Goal: Task Accomplishment & Management: Complete application form

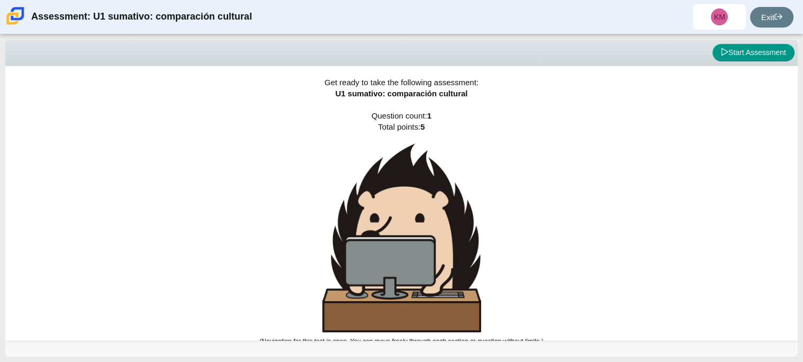
scroll to position [6, 0]
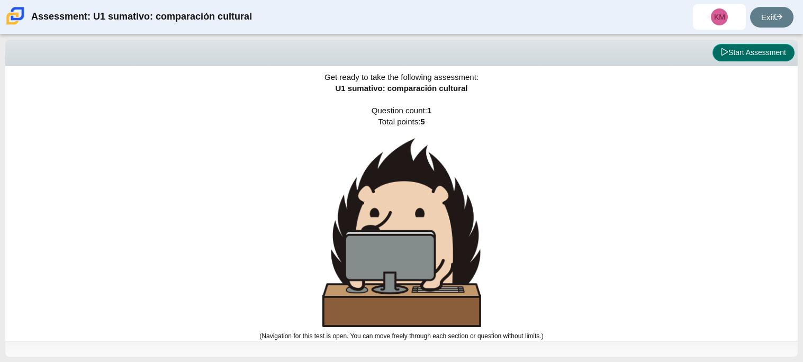
click at [744, 56] on button "Start Assessment" at bounding box center [754, 53] width 82 height 18
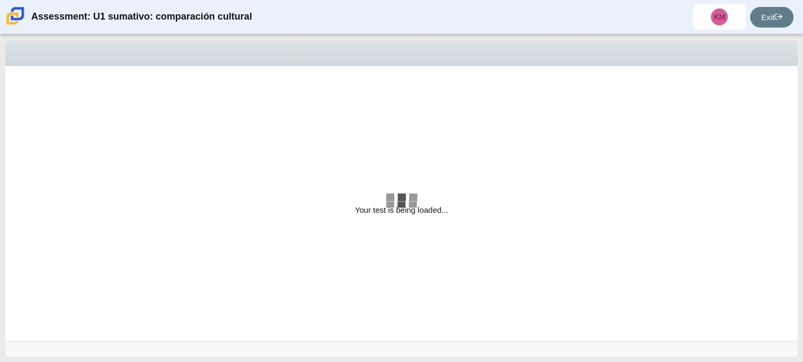
select select "3552ec0a-f7bd-4ed7-8124-bb9143c6cc53"
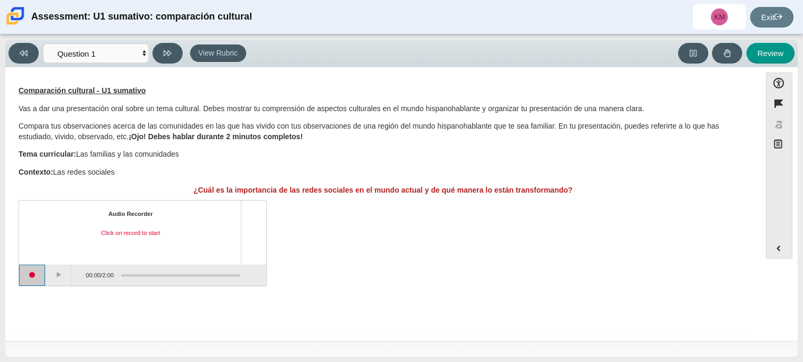
click at [28, 277] on button "Start recording" at bounding box center [32, 275] width 26 height 21
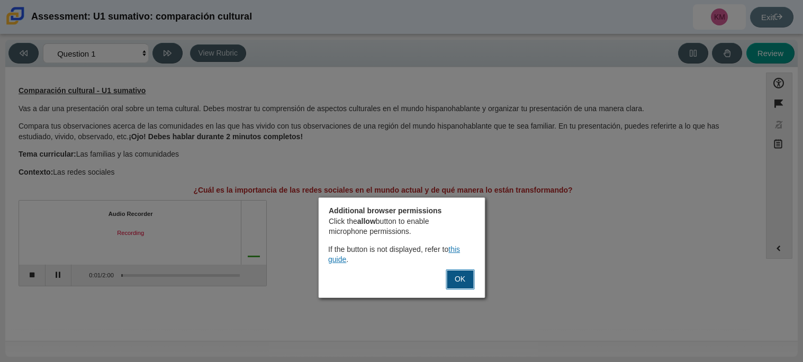
click at [449, 285] on button "OK" at bounding box center [460, 280] width 29 height 20
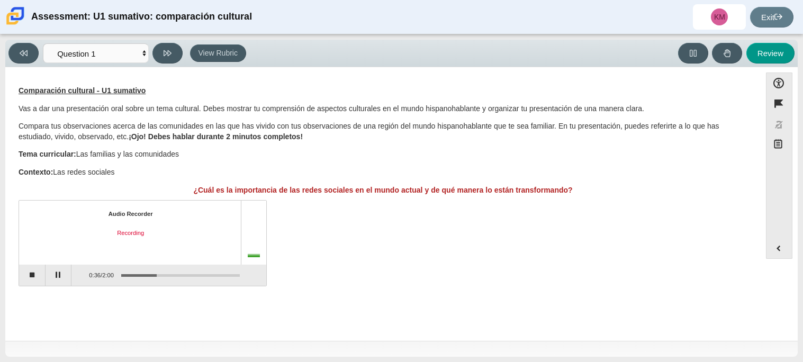
click at [392, 273] on div "Audio Recorder Recording 0:36 / 2:00" at bounding box center [383, 244] width 729 height 83
click at [59, 267] on button "Pause" at bounding box center [59, 275] width 26 height 21
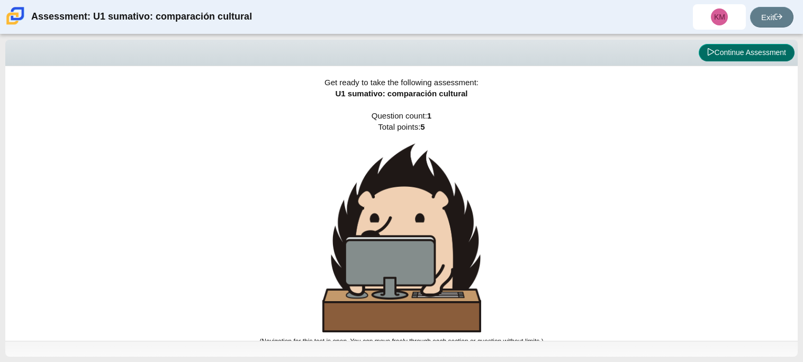
click at [753, 56] on button "Continue Assessment" at bounding box center [747, 53] width 96 height 18
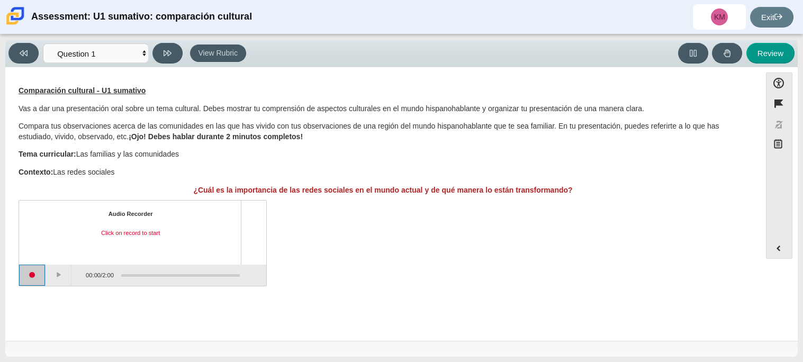
click at [24, 276] on button "Start recording" at bounding box center [32, 275] width 26 height 21
click at [39, 277] on button "Stop recording" at bounding box center [32, 275] width 26 height 21
click at [781, 50] on button "Review" at bounding box center [771, 53] width 48 height 21
select select "review"
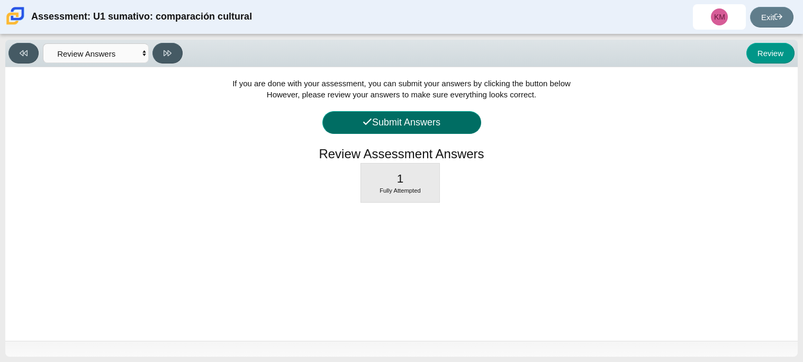
click at [444, 126] on button "Submit Answers" at bounding box center [402, 122] width 159 height 23
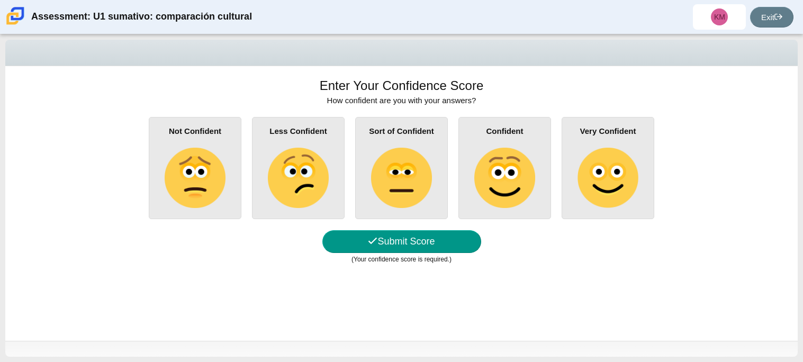
click at [417, 177] on img at bounding box center [401, 178] width 60 height 60
click at [0, 0] on input "Sort of Confident" at bounding box center [0, 0] width 0 height 0
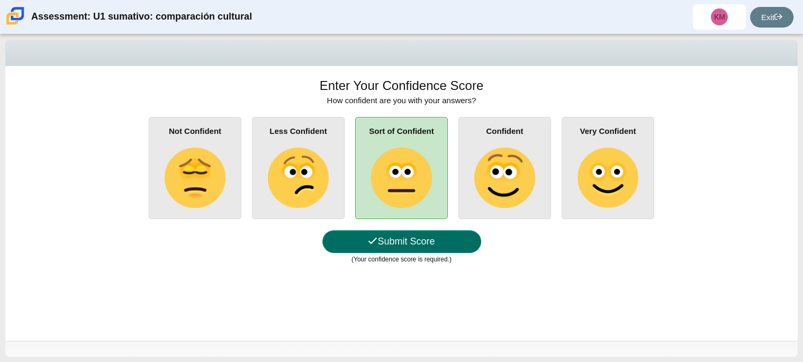
click at [408, 244] on button "Submit Score" at bounding box center [402, 241] width 159 height 23
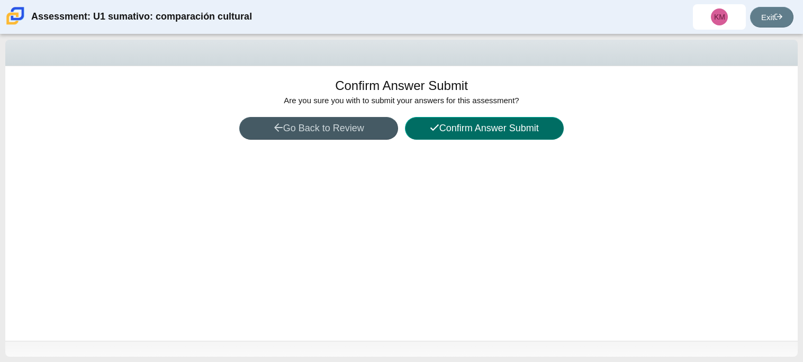
click at [523, 135] on button "Confirm Answer Submit" at bounding box center [484, 128] width 159 height 23
